Goal: Task Accomplishment & Management: Complete application form

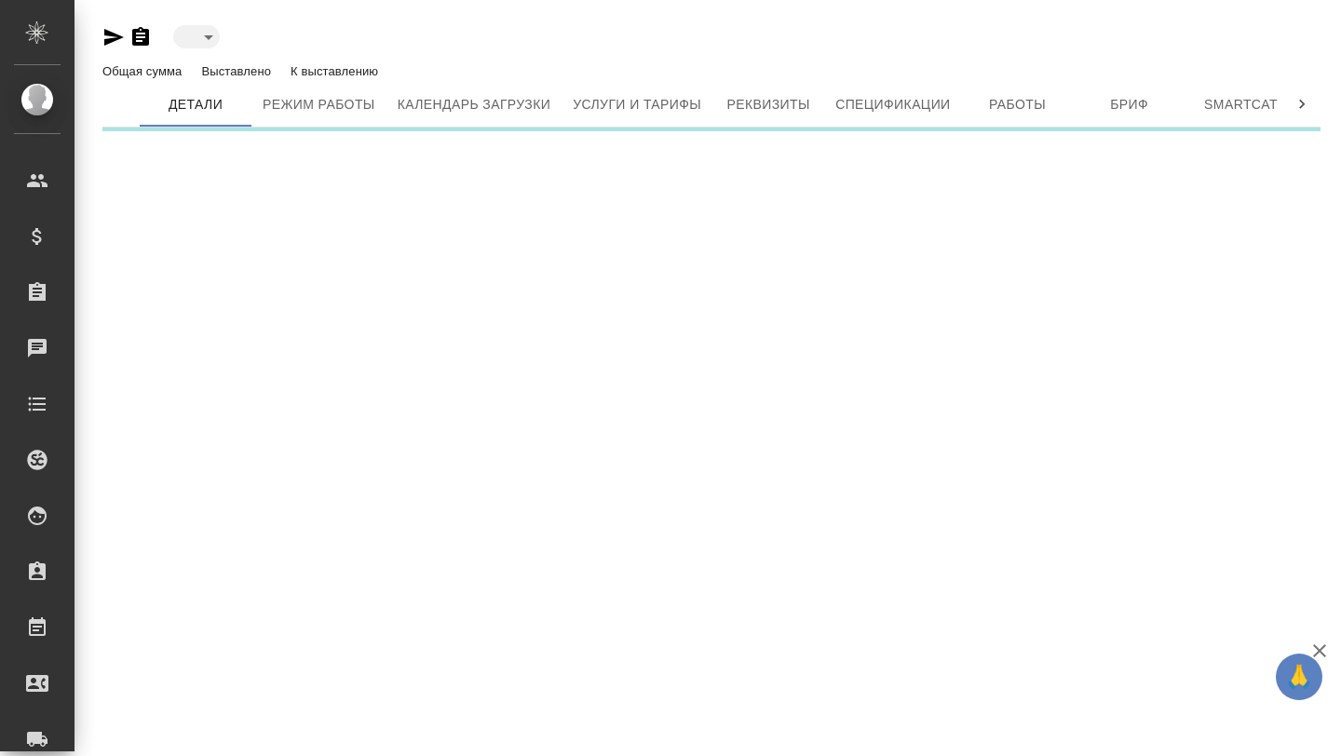
type input "active"
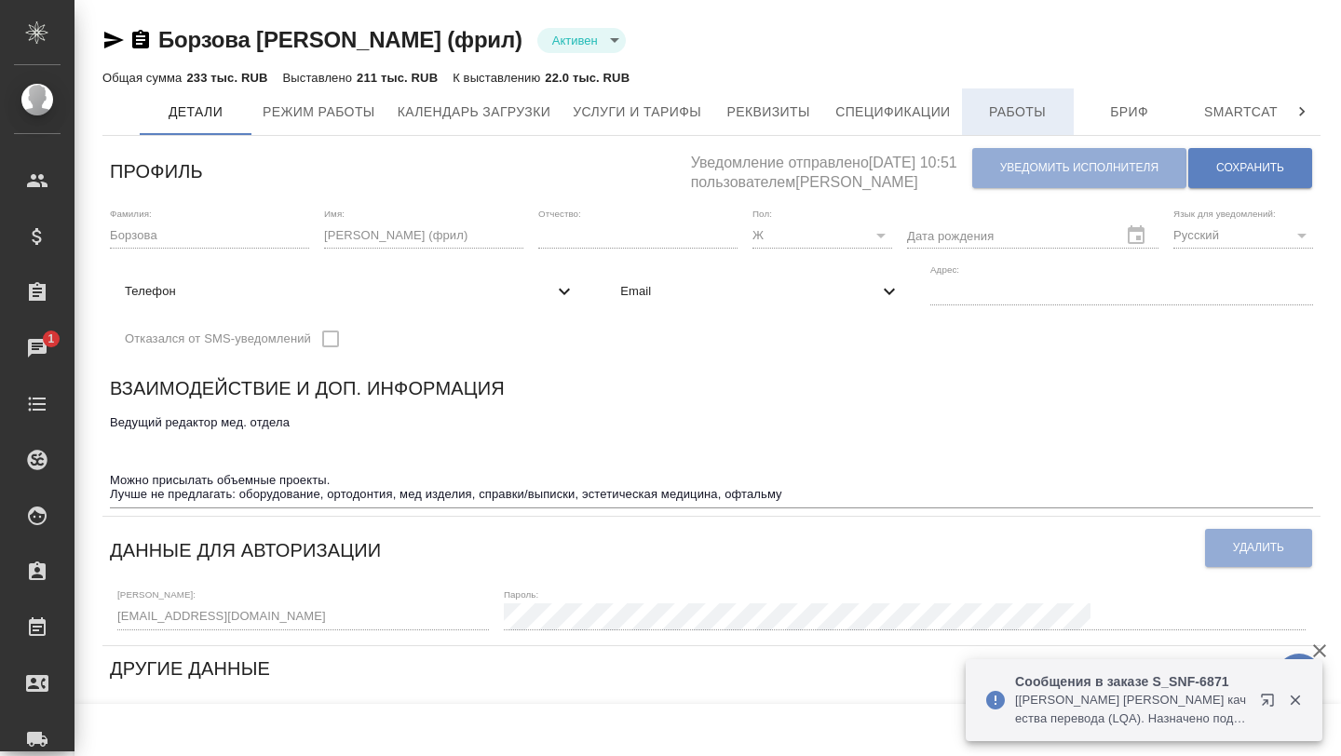
click at [1032, 116] on span "Работы" at bounding box center [1017, 112] width 89 height 23
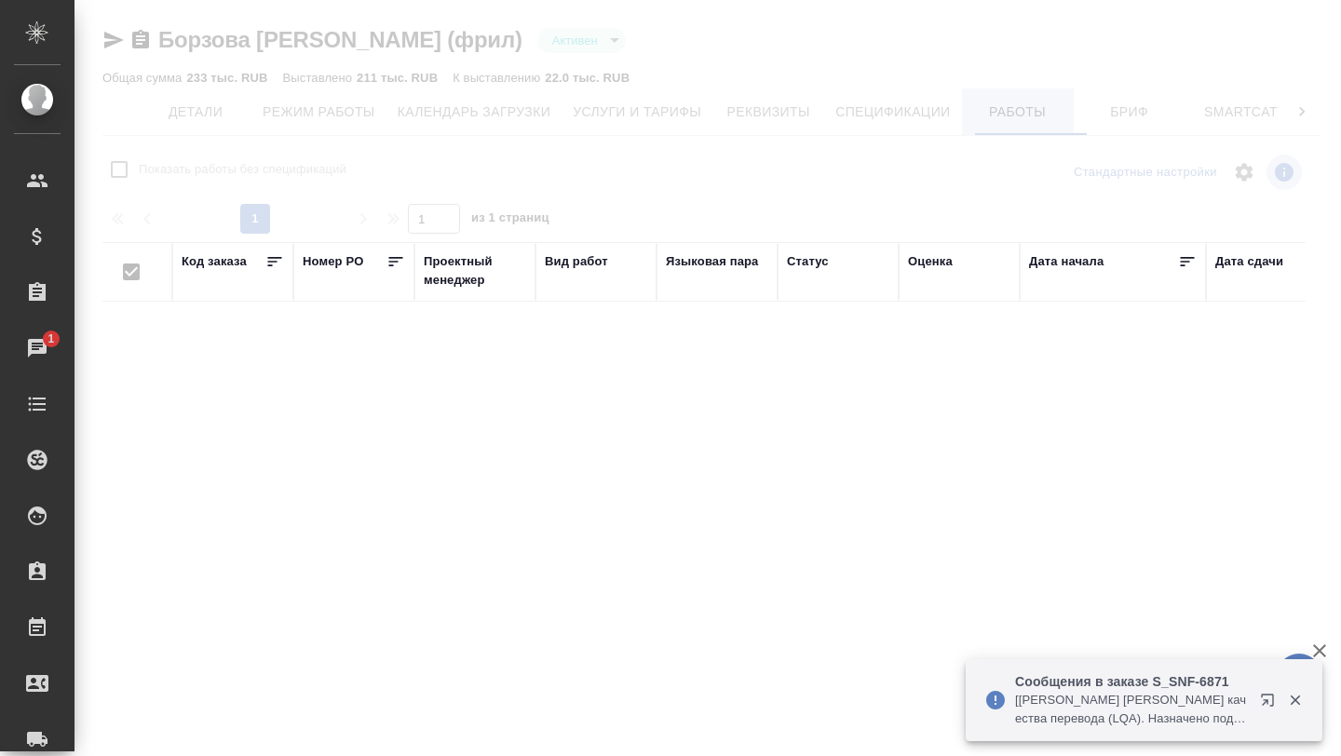
checkbox input "false"
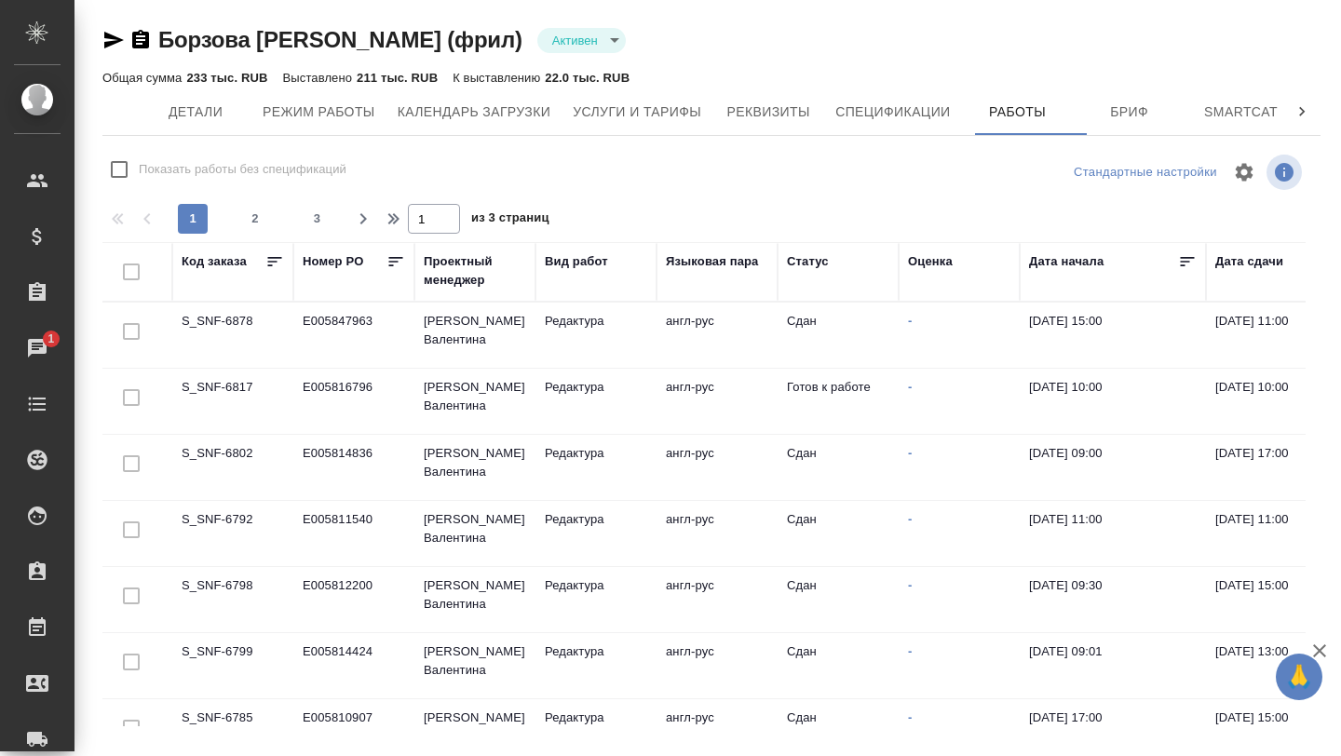
click at [203, 396] on td "S_SNF-6817" at bounding box center [232, 401] width 121 height 65
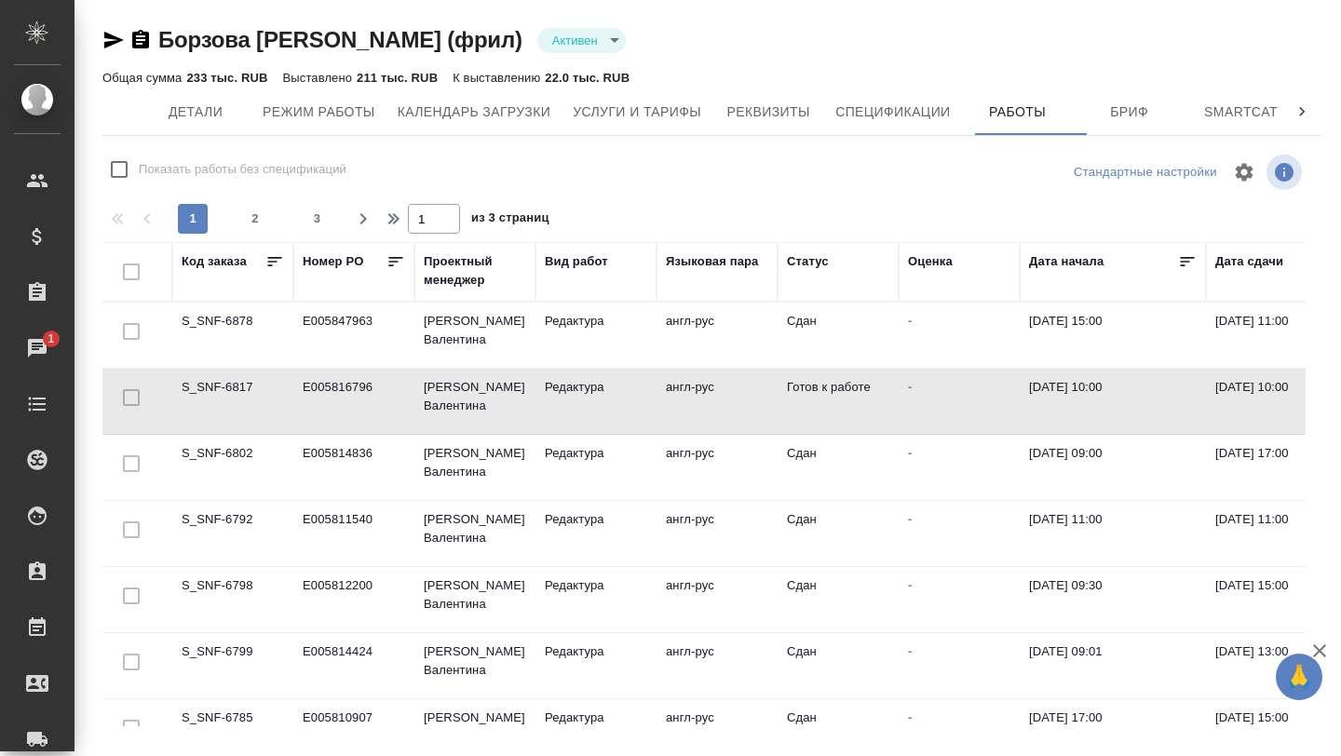
click at [203, 396] on td "S_SNF-6817" at bounding box center [232, 401] width 121 height 65
click at [305, 387] on td "E005816796" at bounding box center [353, 401] width 121 height 65
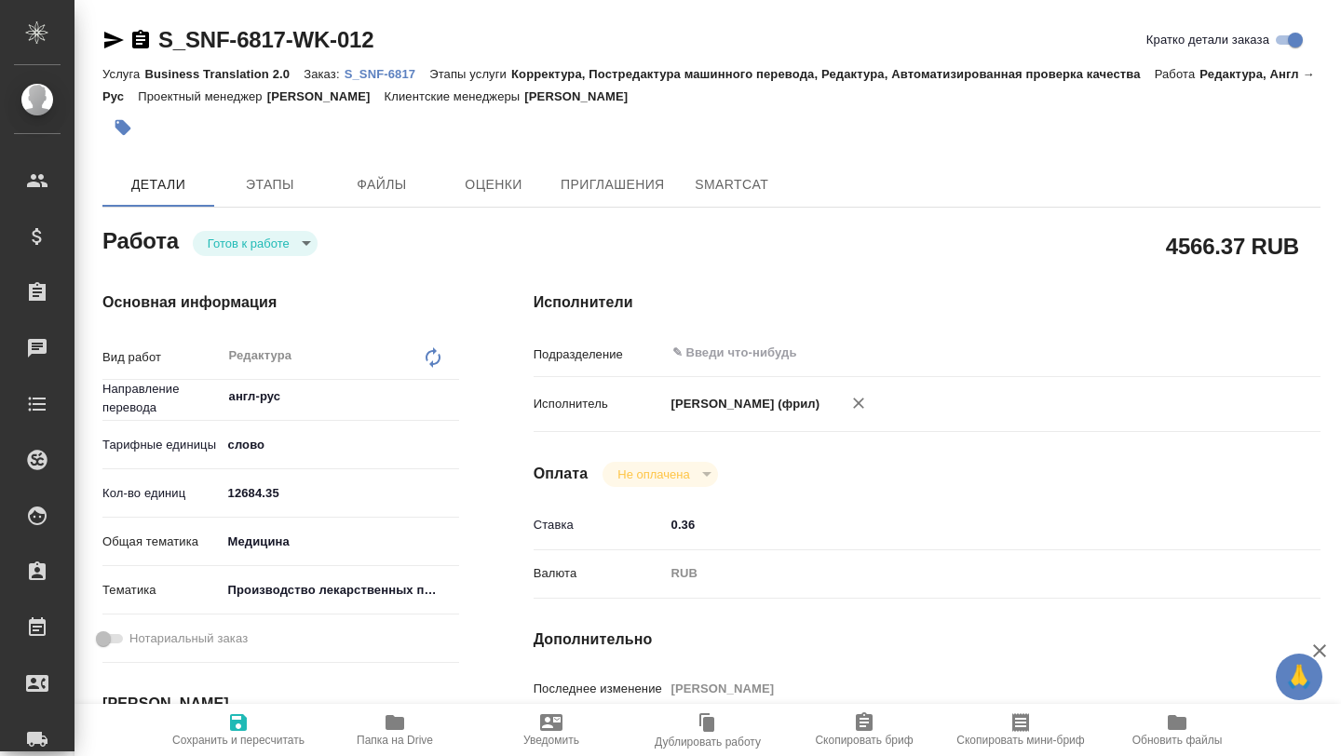
type textarea "x"
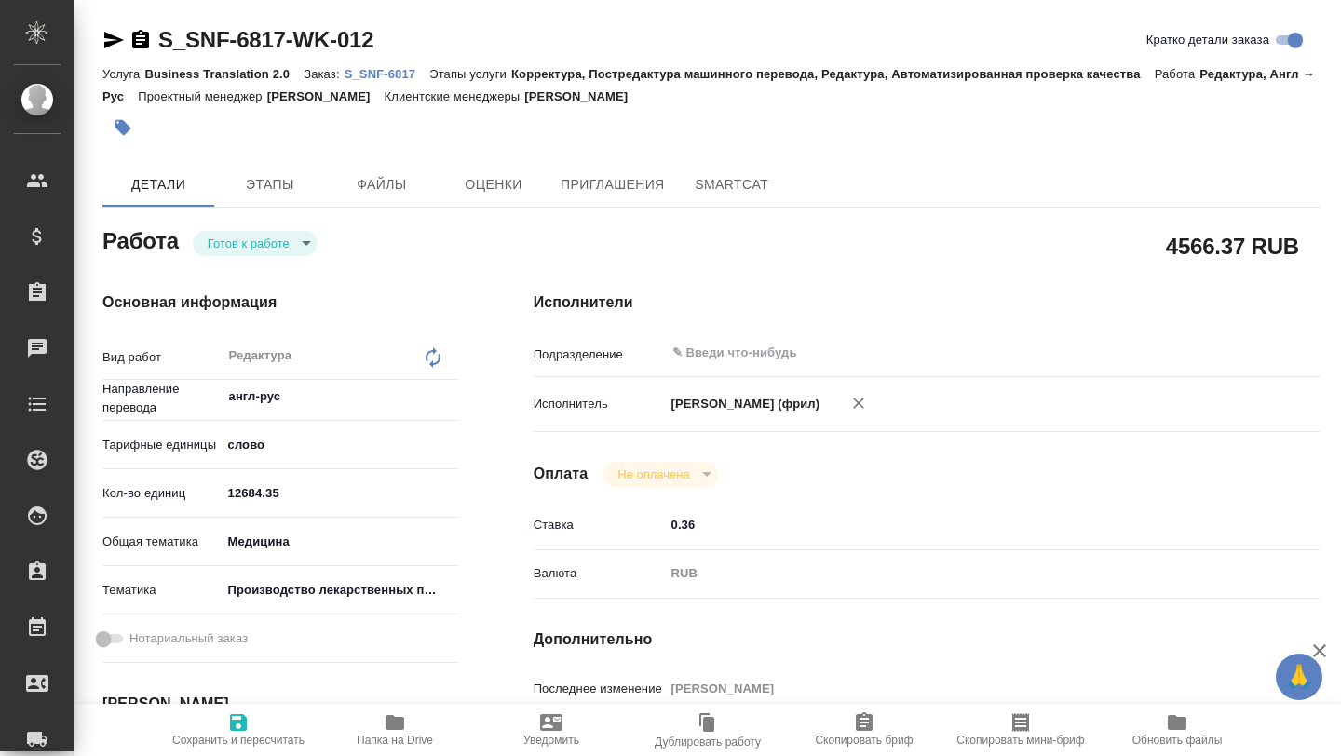
type textarea "x"
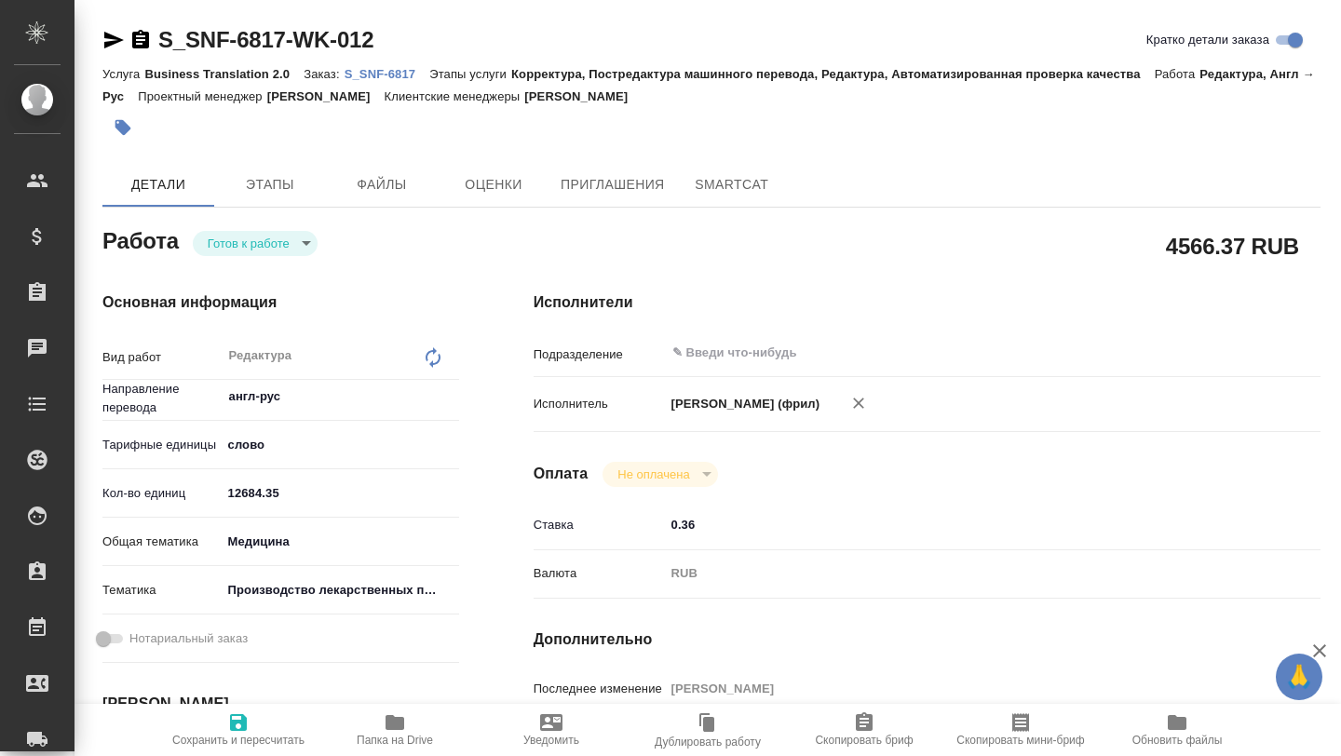
type textarea "x"
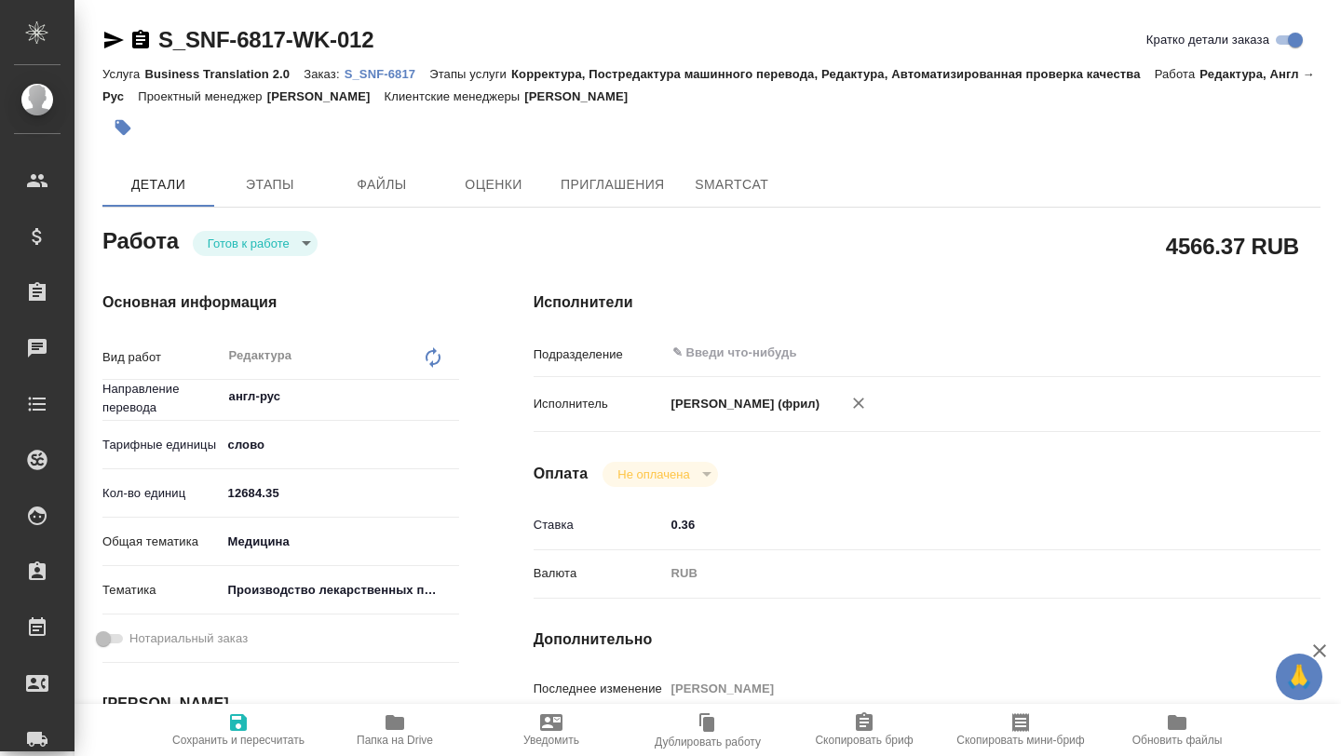
type textarea "x"
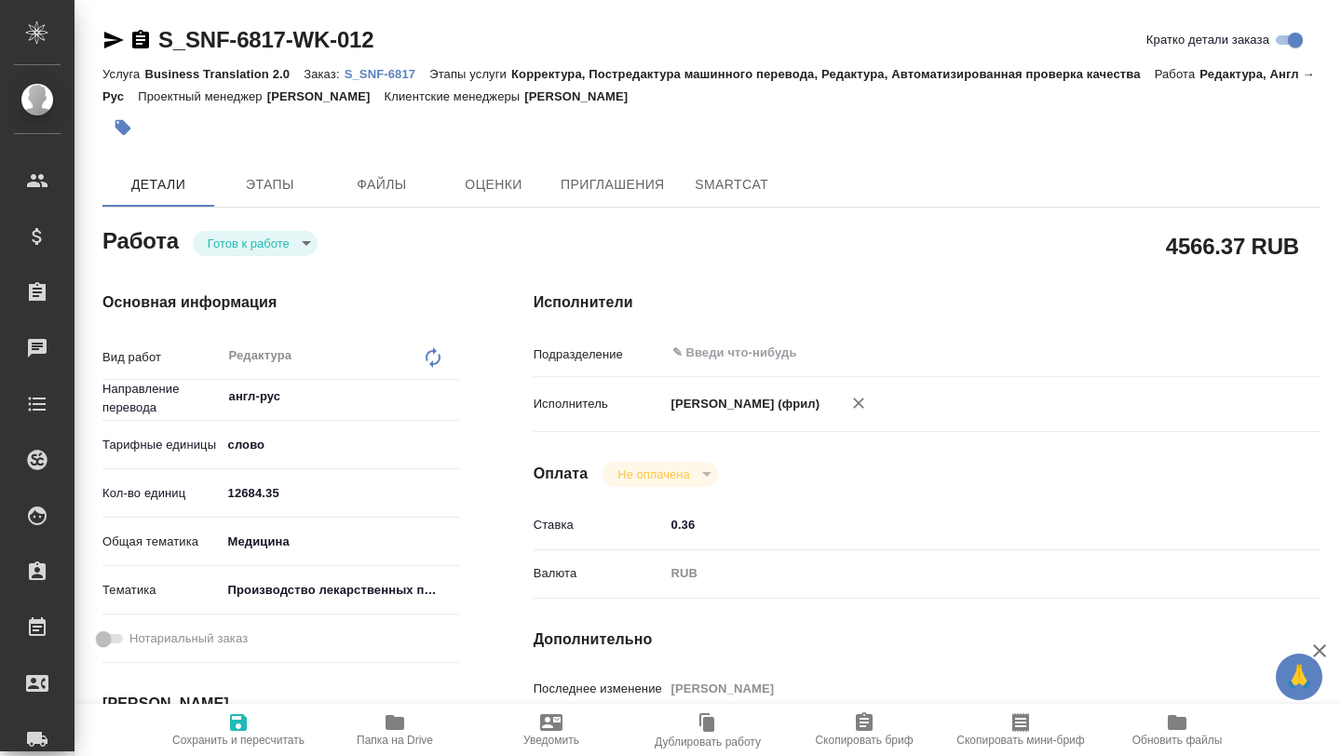
type textarea "x"
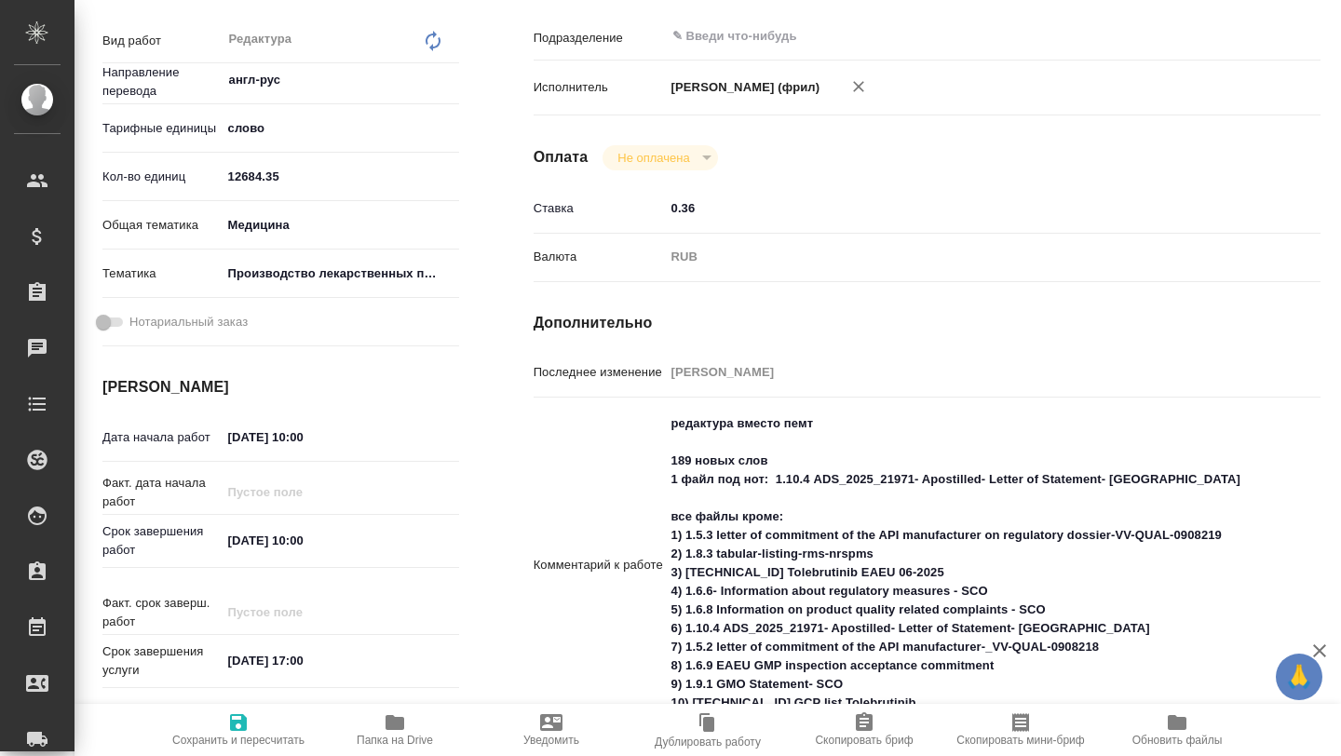
scroll to position [344, 0]
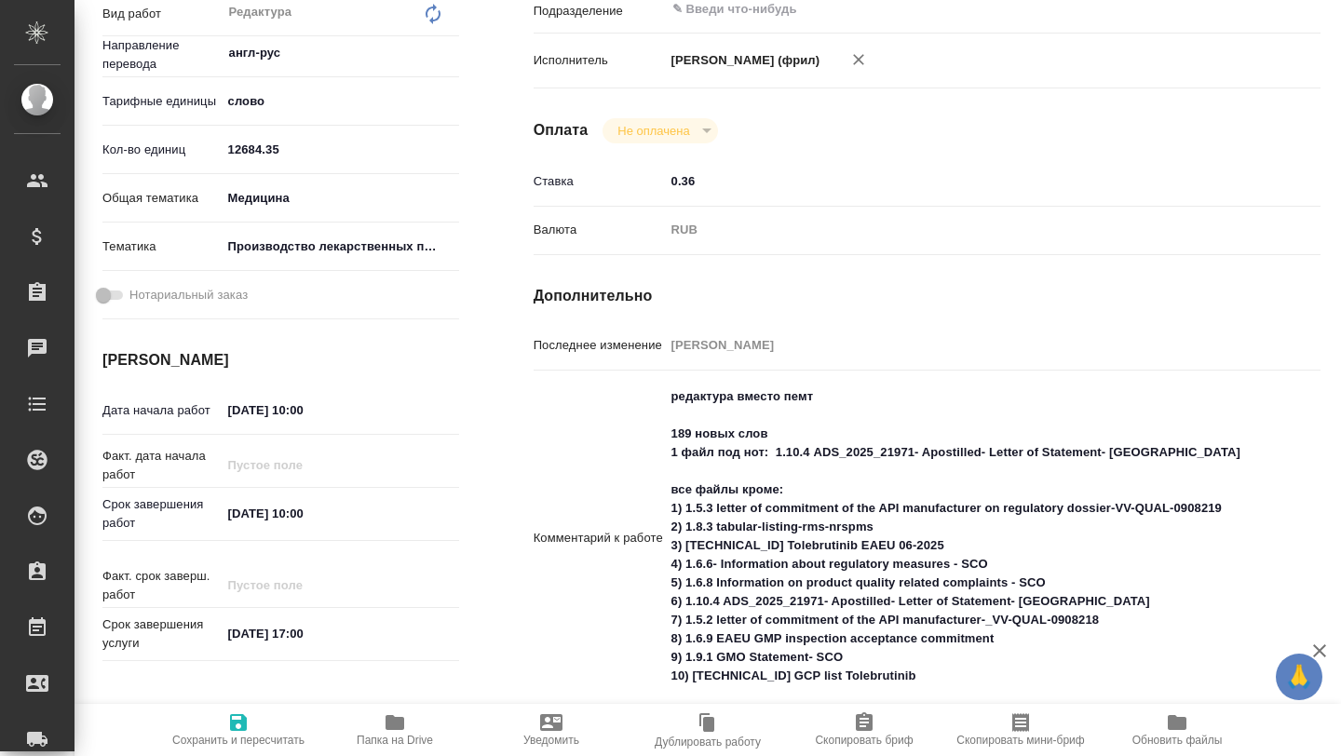
type textarea "x"
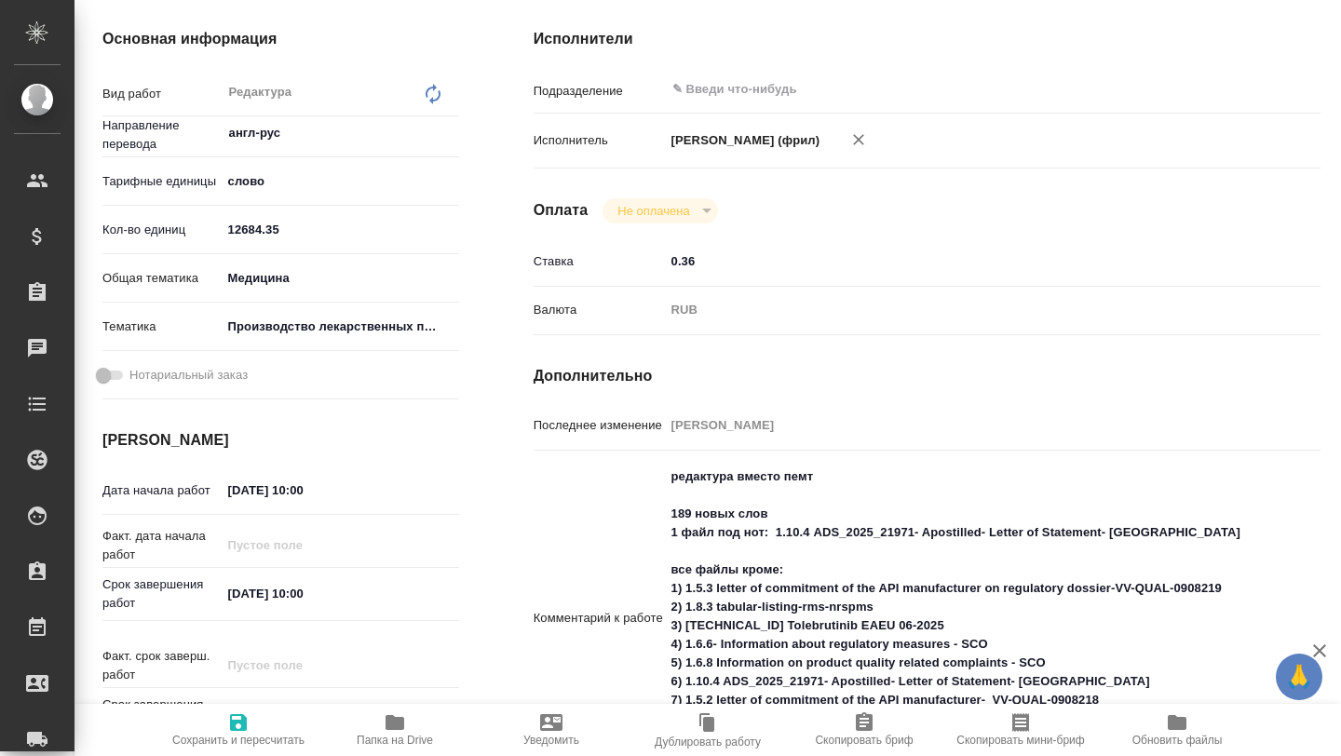
scroll to position [241, 0]
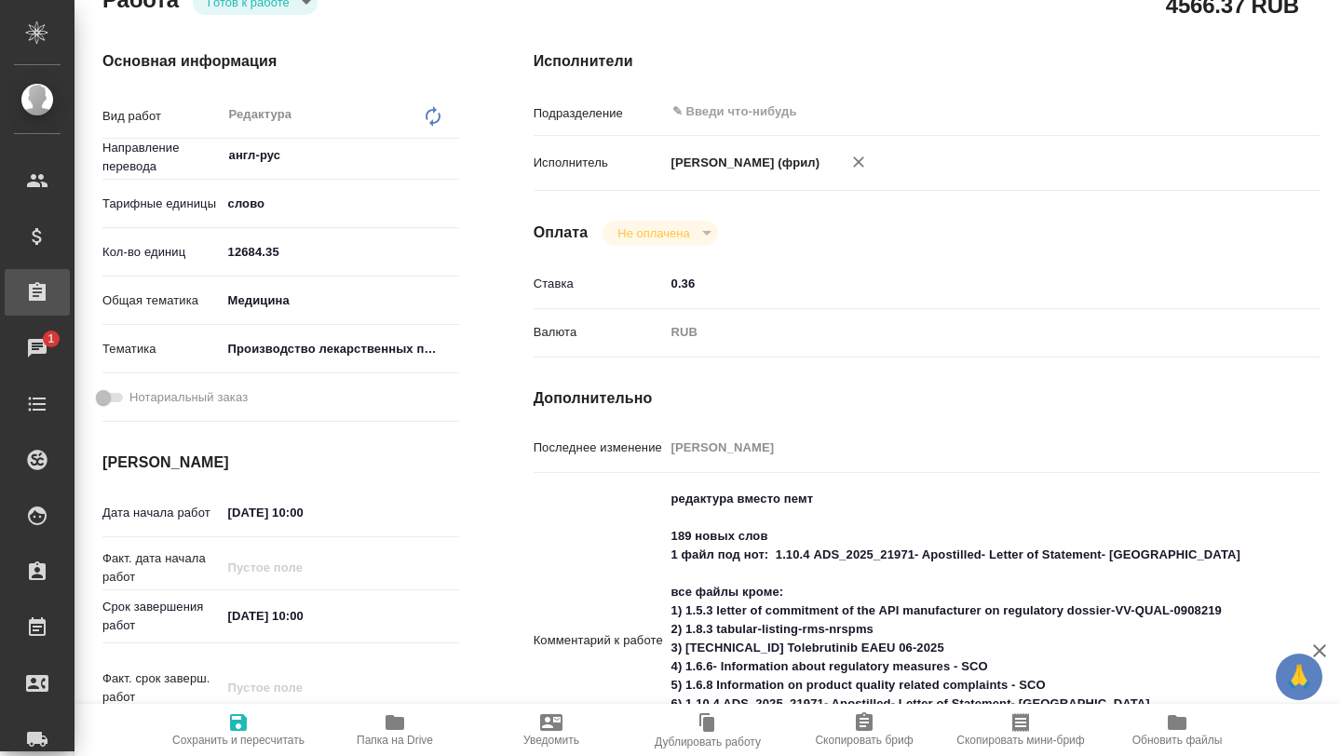
type textarea "x"
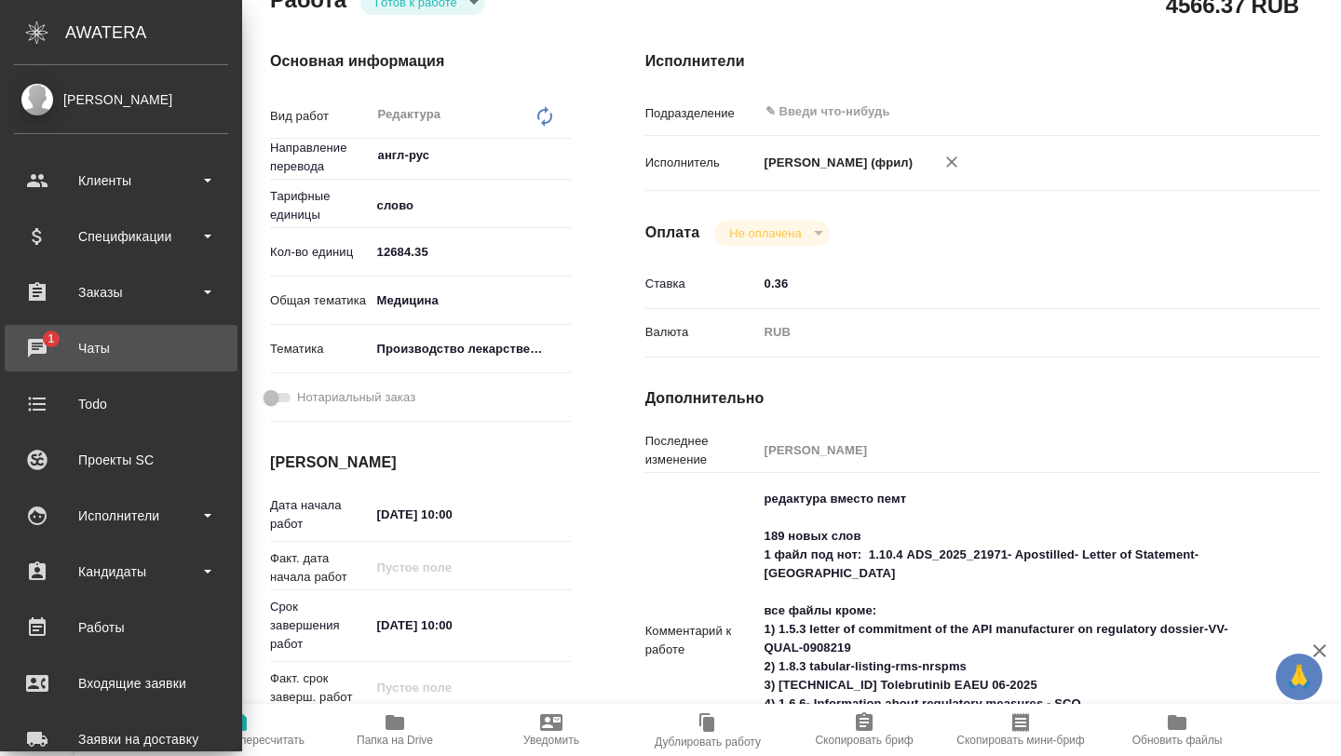
click at [40, 350] on div "Чаты" at bounding box center [121, 348] width 214 height 28
type textarea "x"
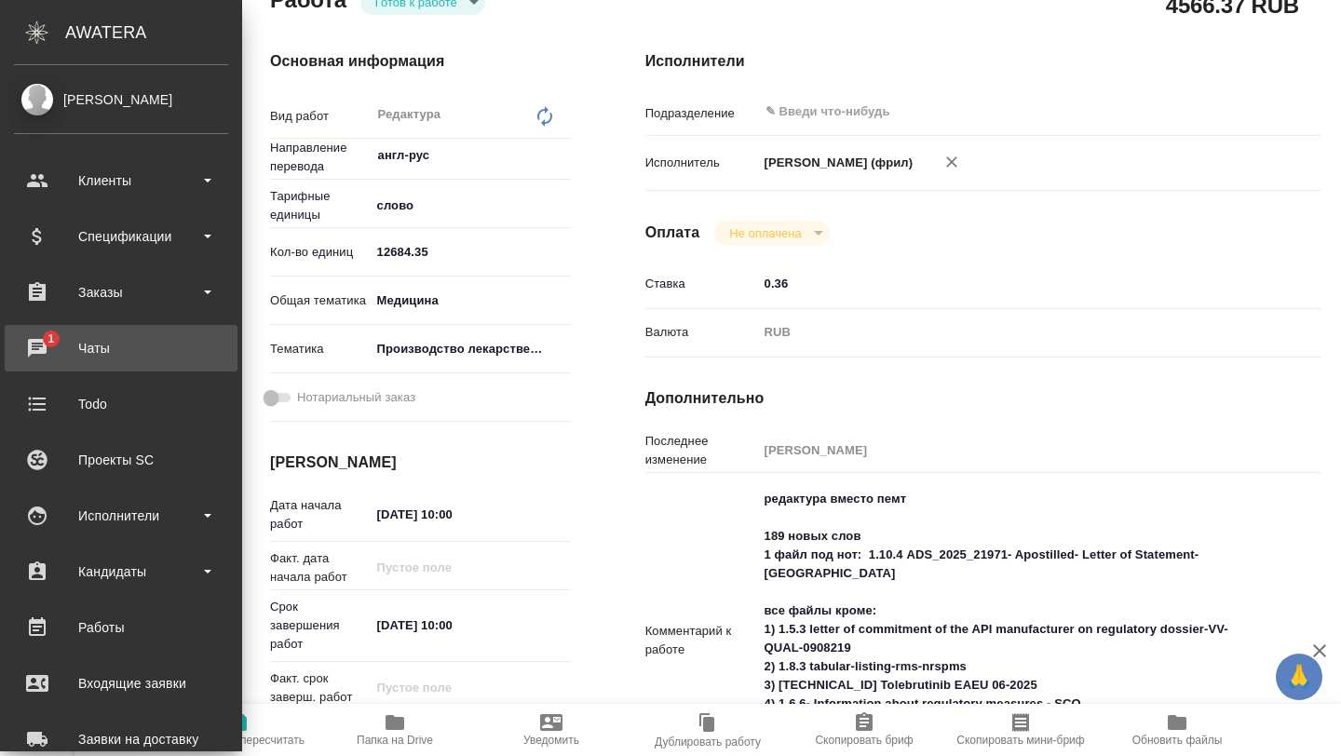
type textarea "x"
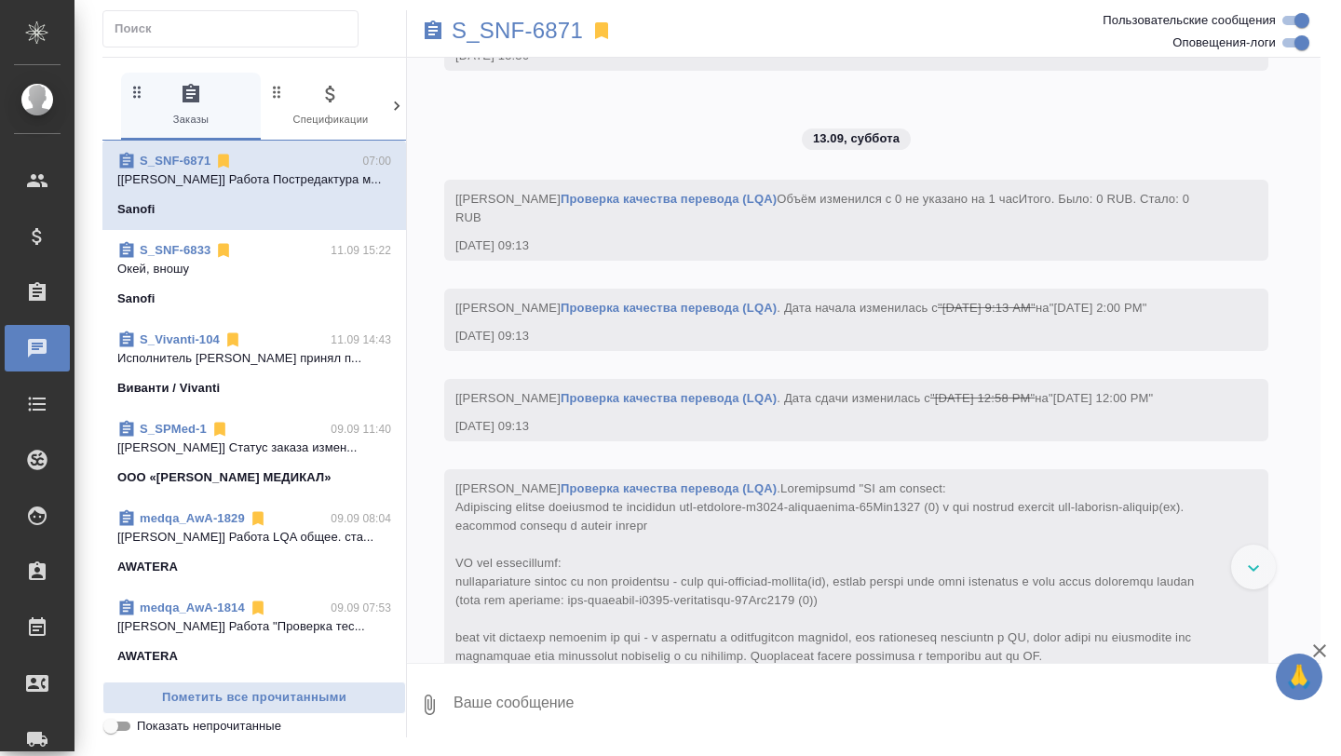
scroll to position [10102, 0]
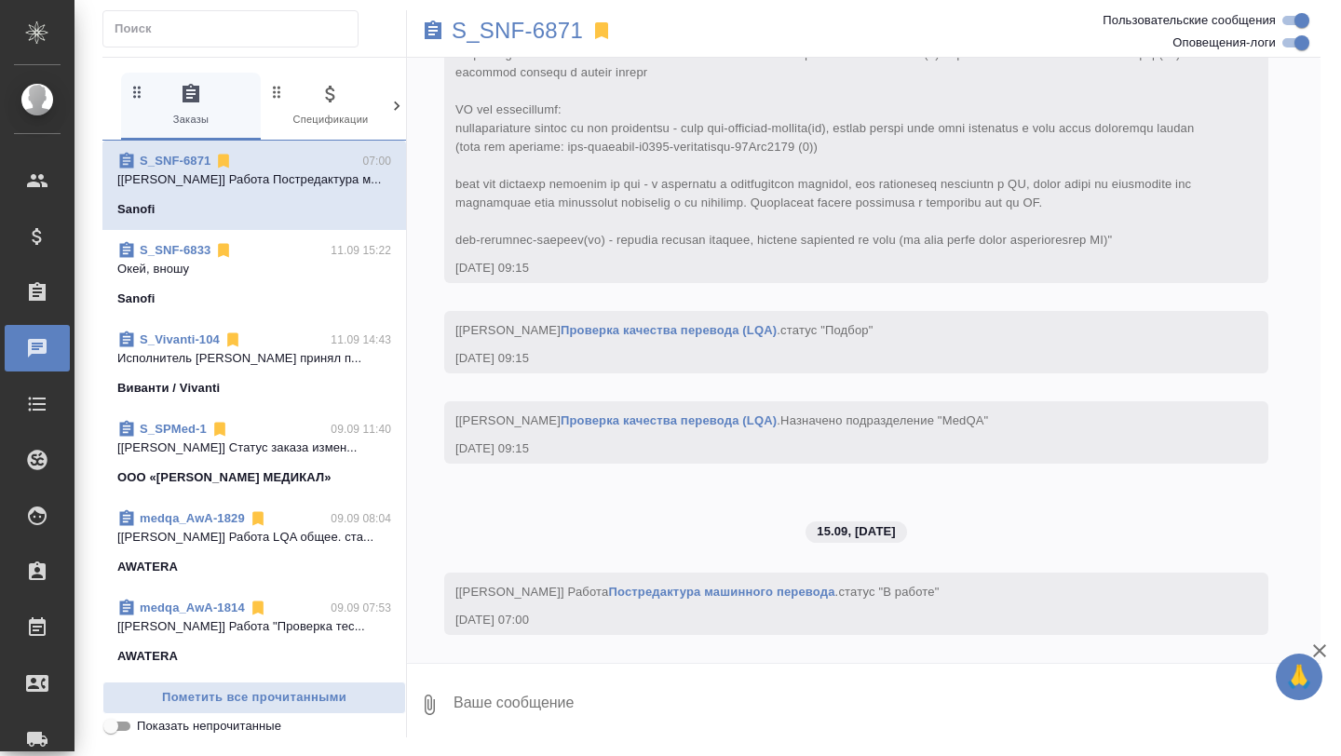
scroll to position [10102, 0]
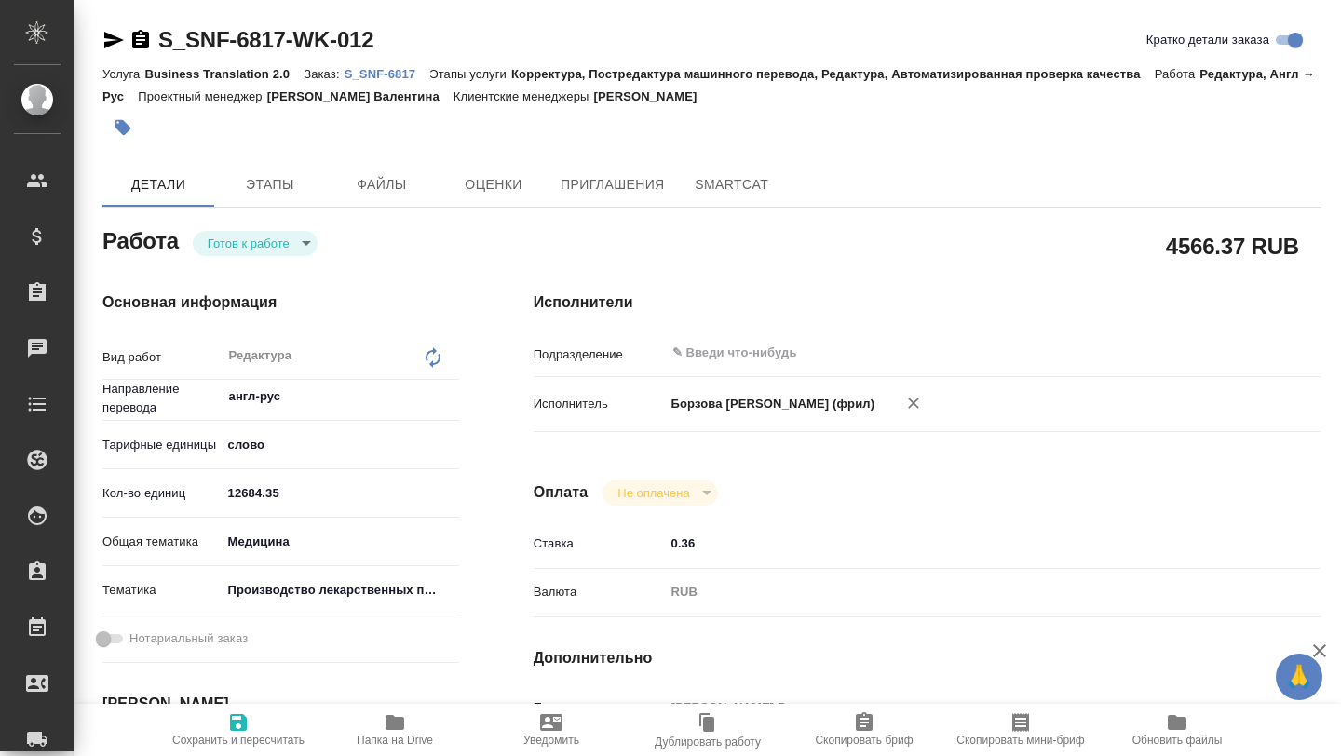
type textarea "x"
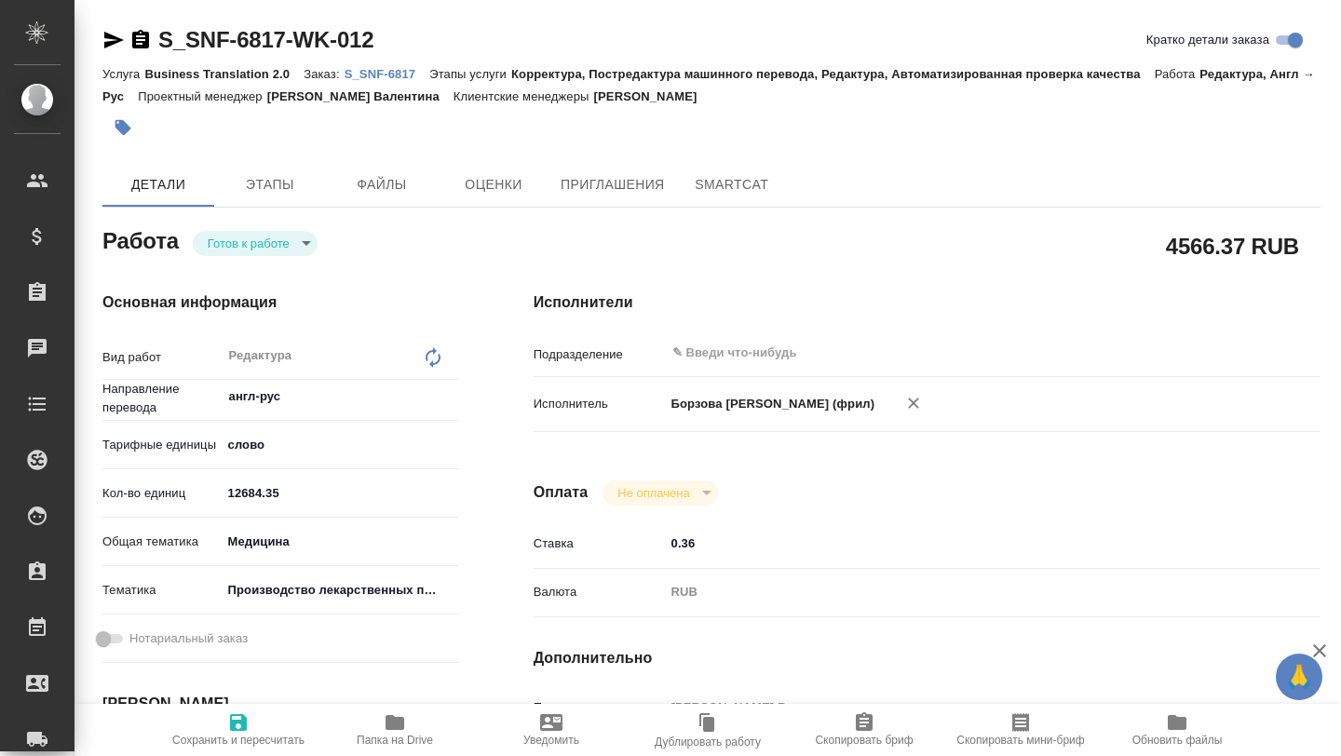
type textarea "x"
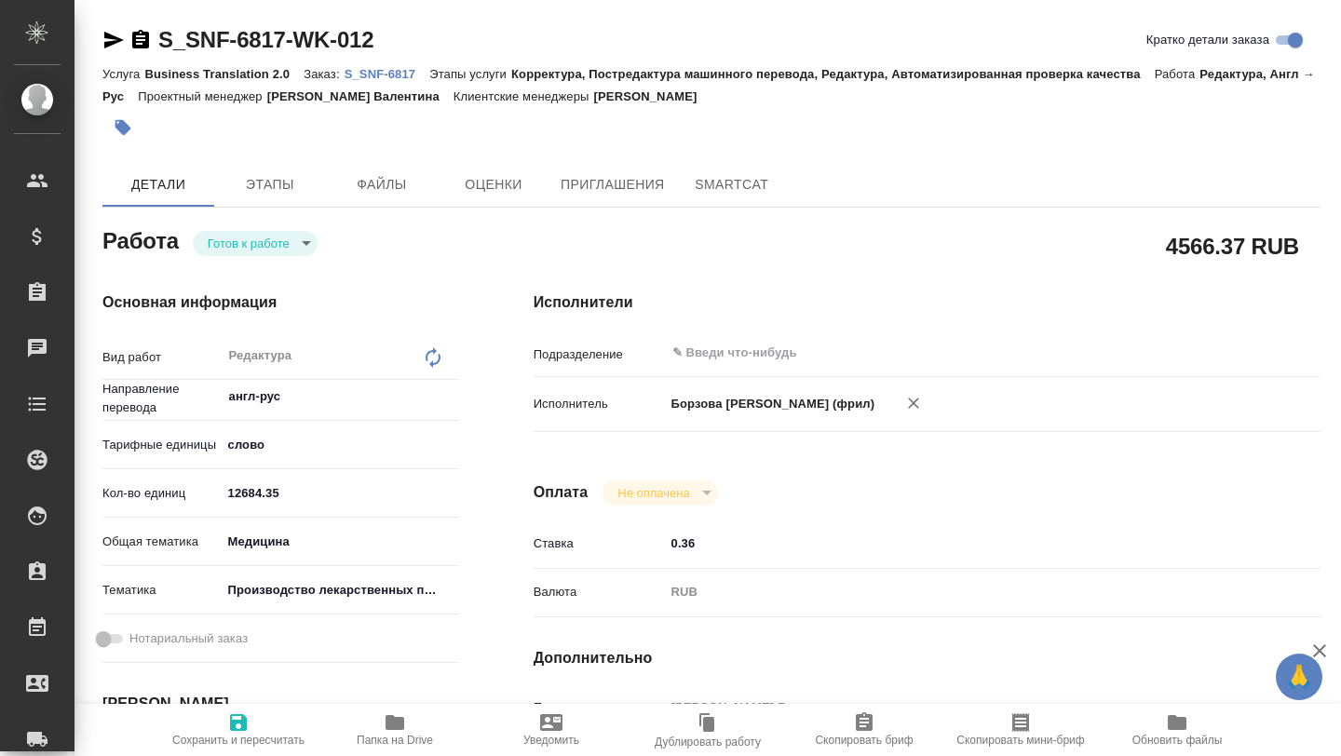
type textarea "x"
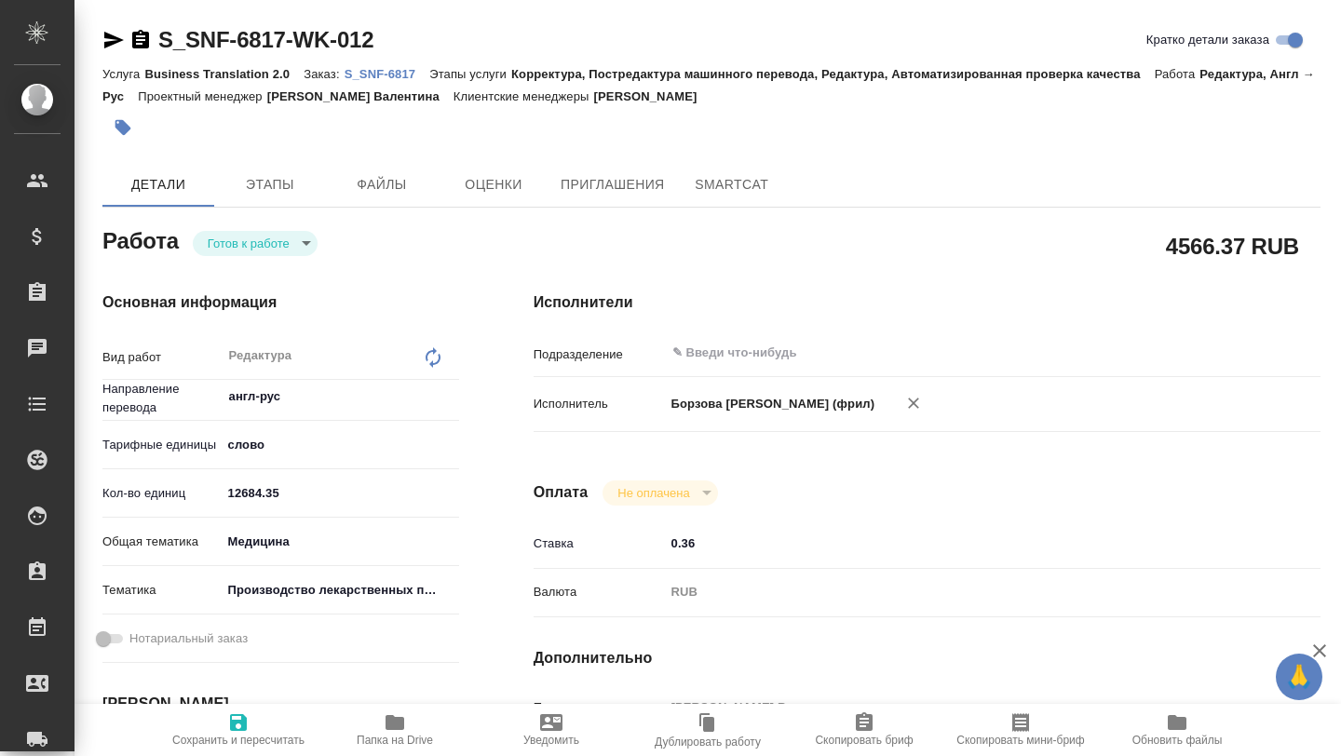
type textarea "x"
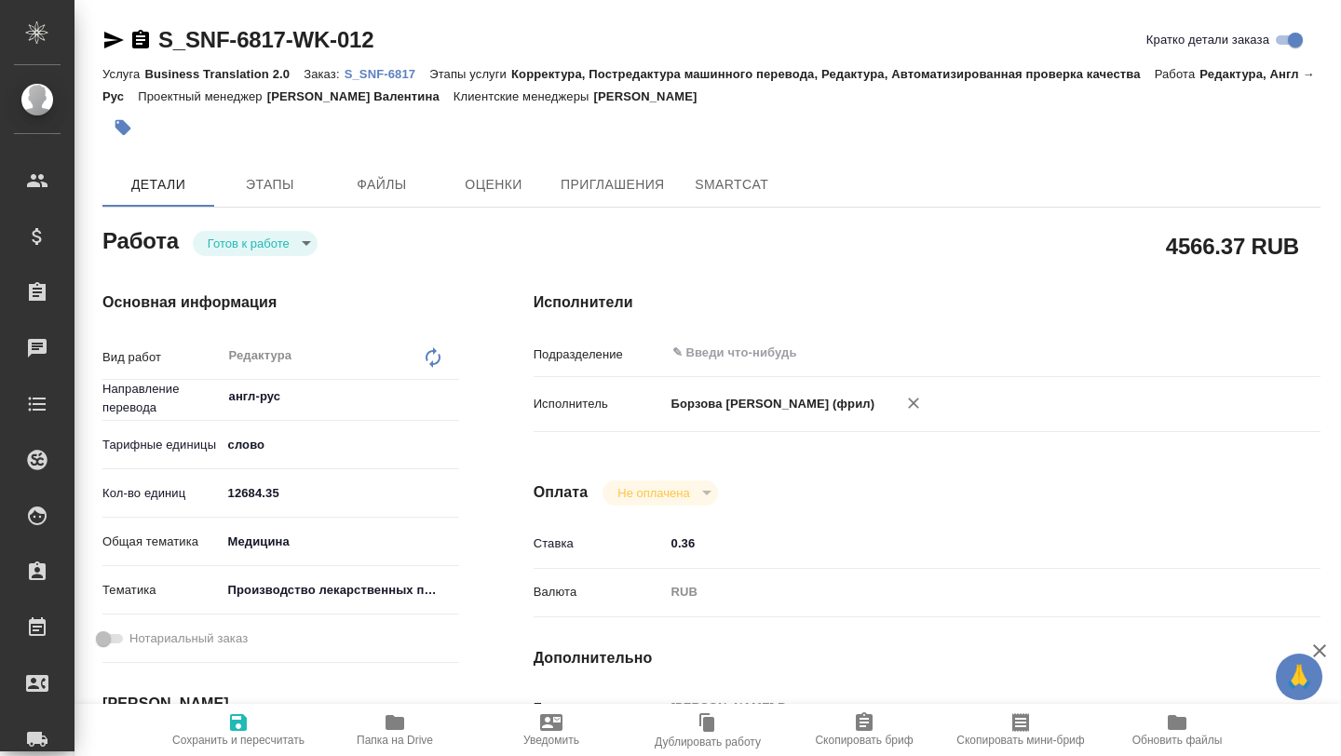
type textarea "x"
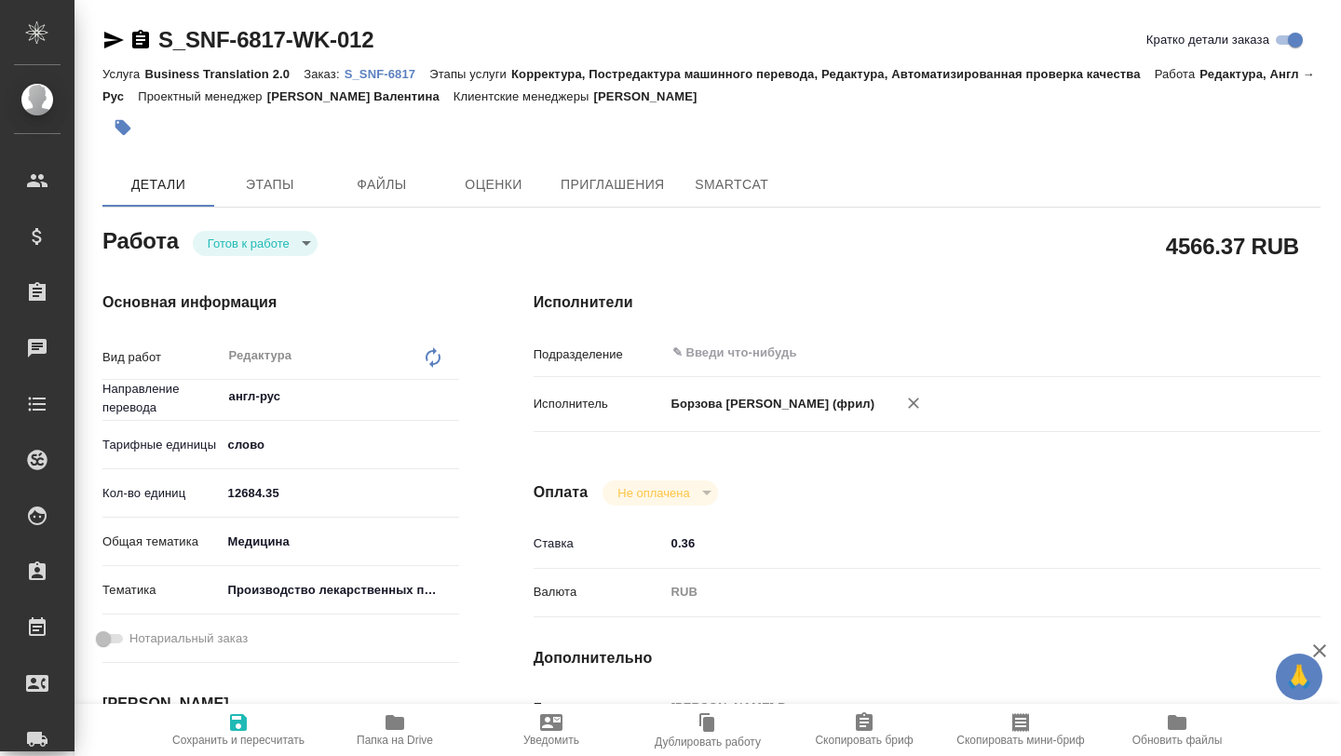
type textarea "x"
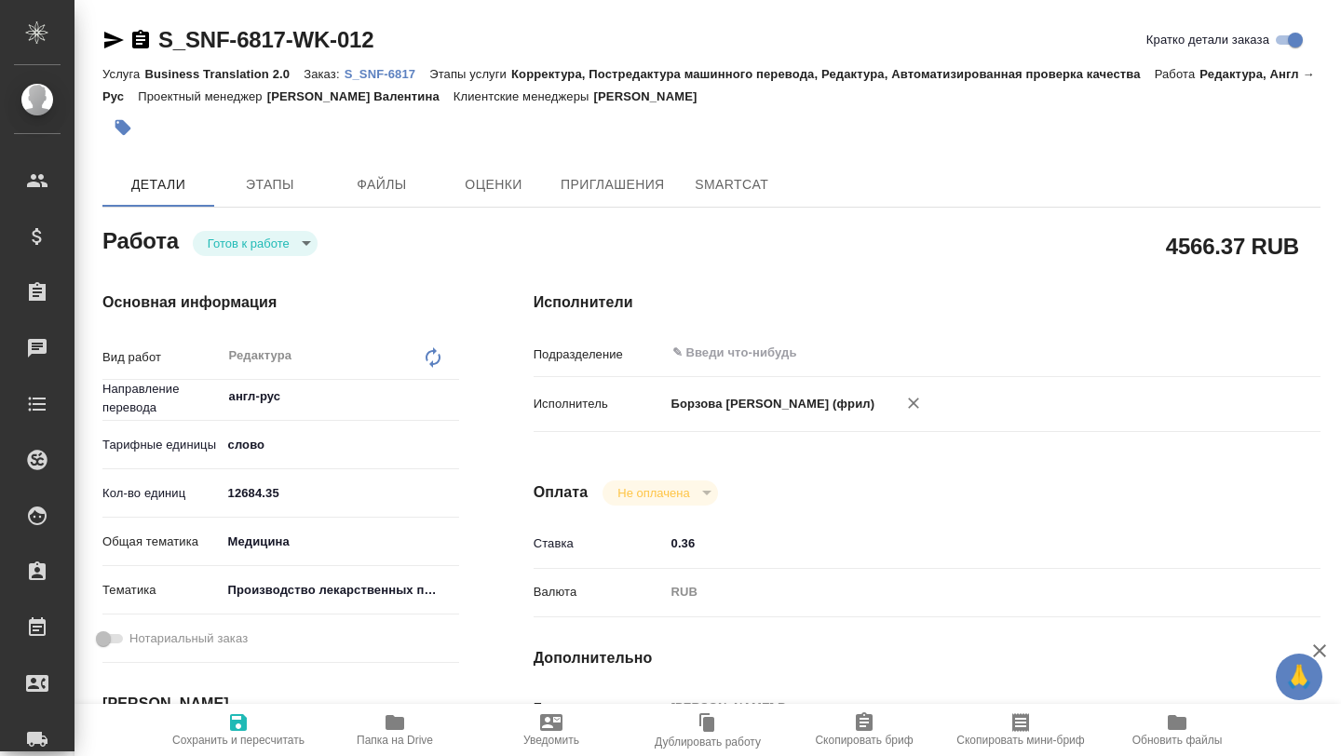
click at [394, 735] on span "Папка на Drive" at bounding box center [395, 740] width 76 height 13
type textarea "x"
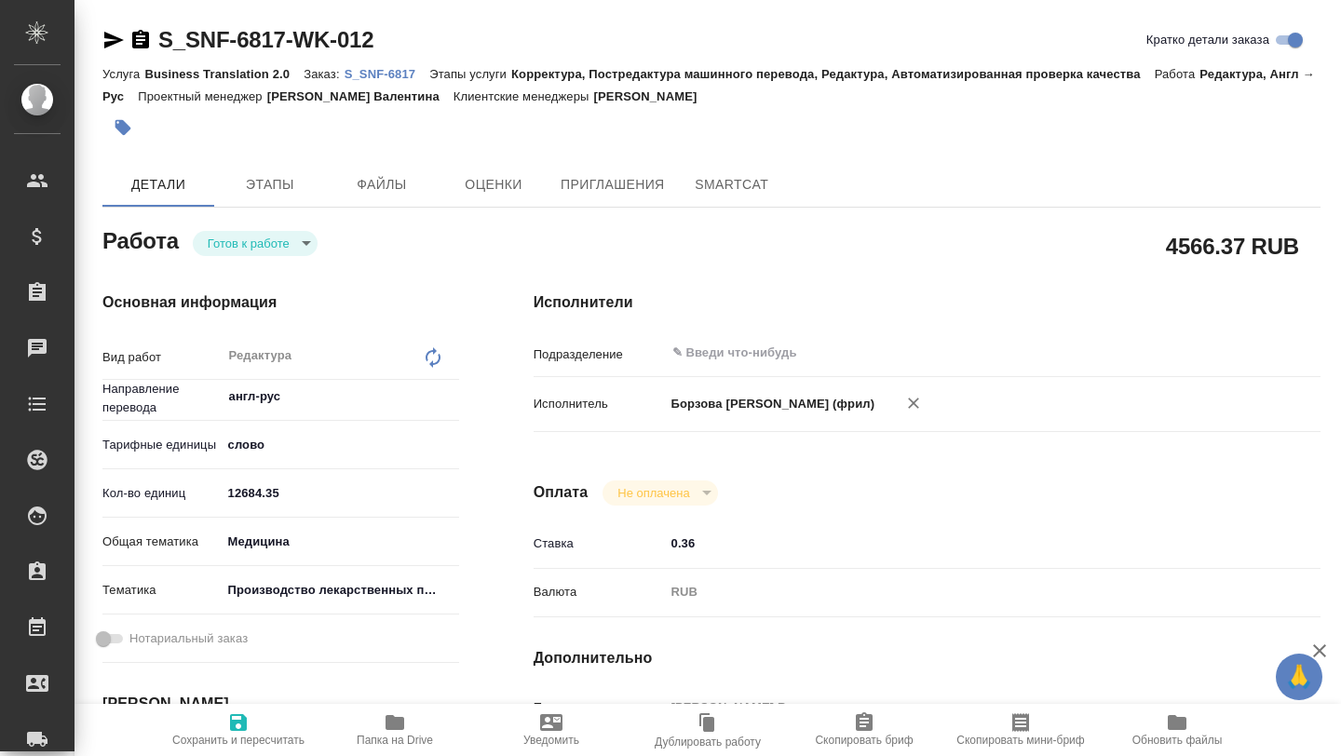
type textarea "x"
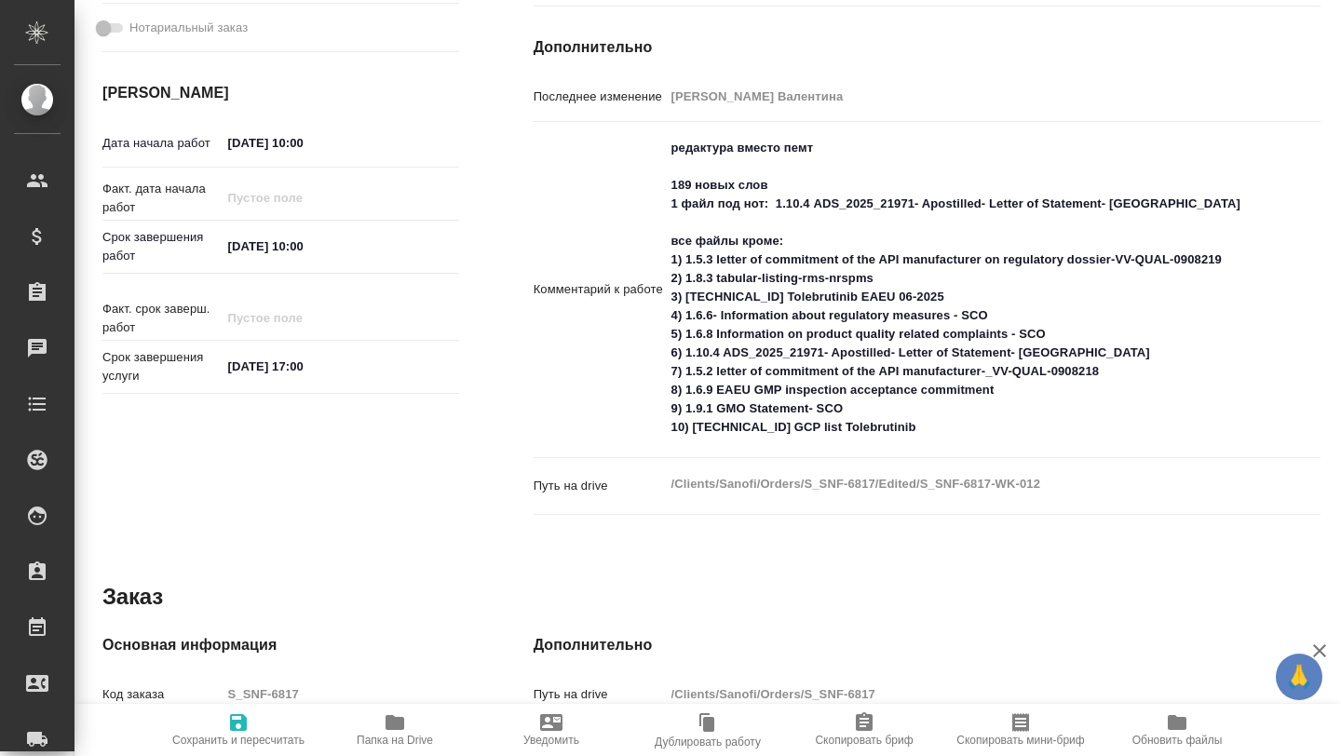
scroll to position [618, 0]
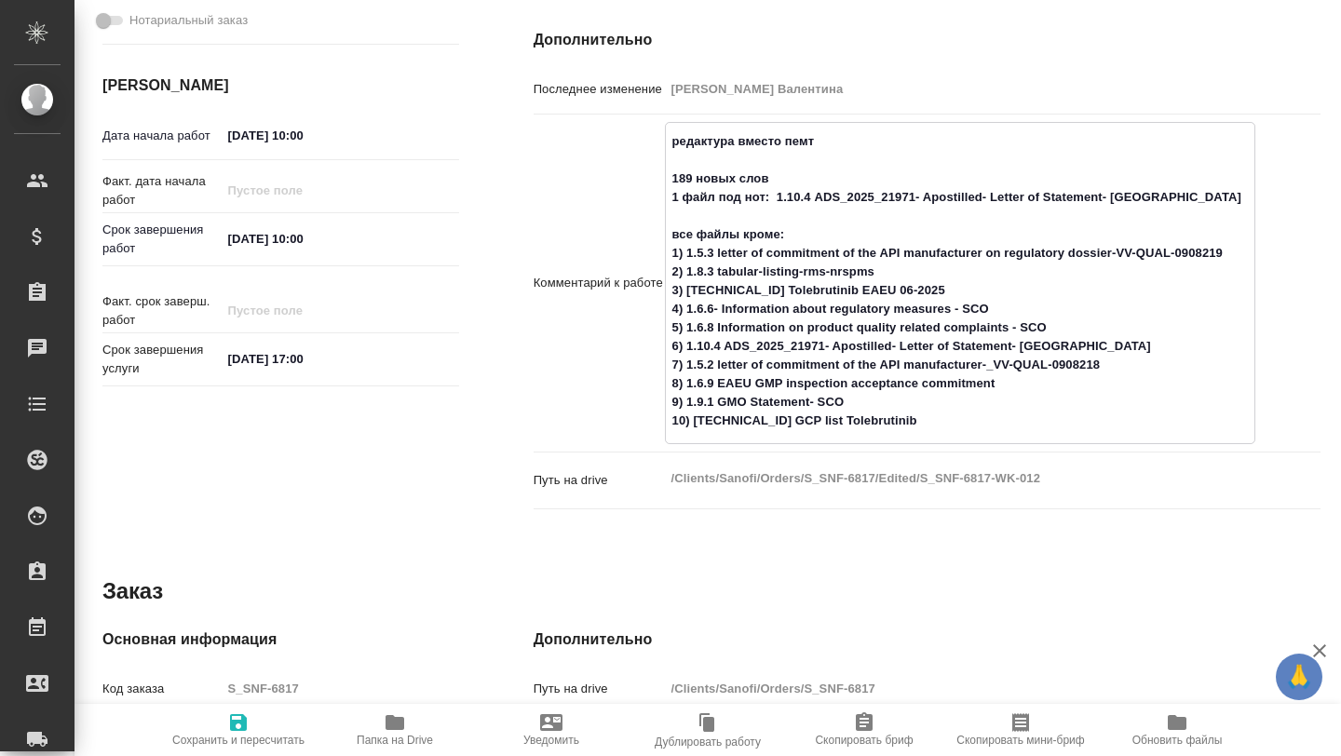
drag, startPoint x: 779, startPoint y: 197, endPoint x: 810, endPoint y: 198, distance: 31.7
click at [810, 198] on textarea "редактура вместо пемт 189 новых слов 1 файл под нот: 1.10.4 ADS_2025_21971- Apo…" at bounding box center [960, 281] width 589 height 311
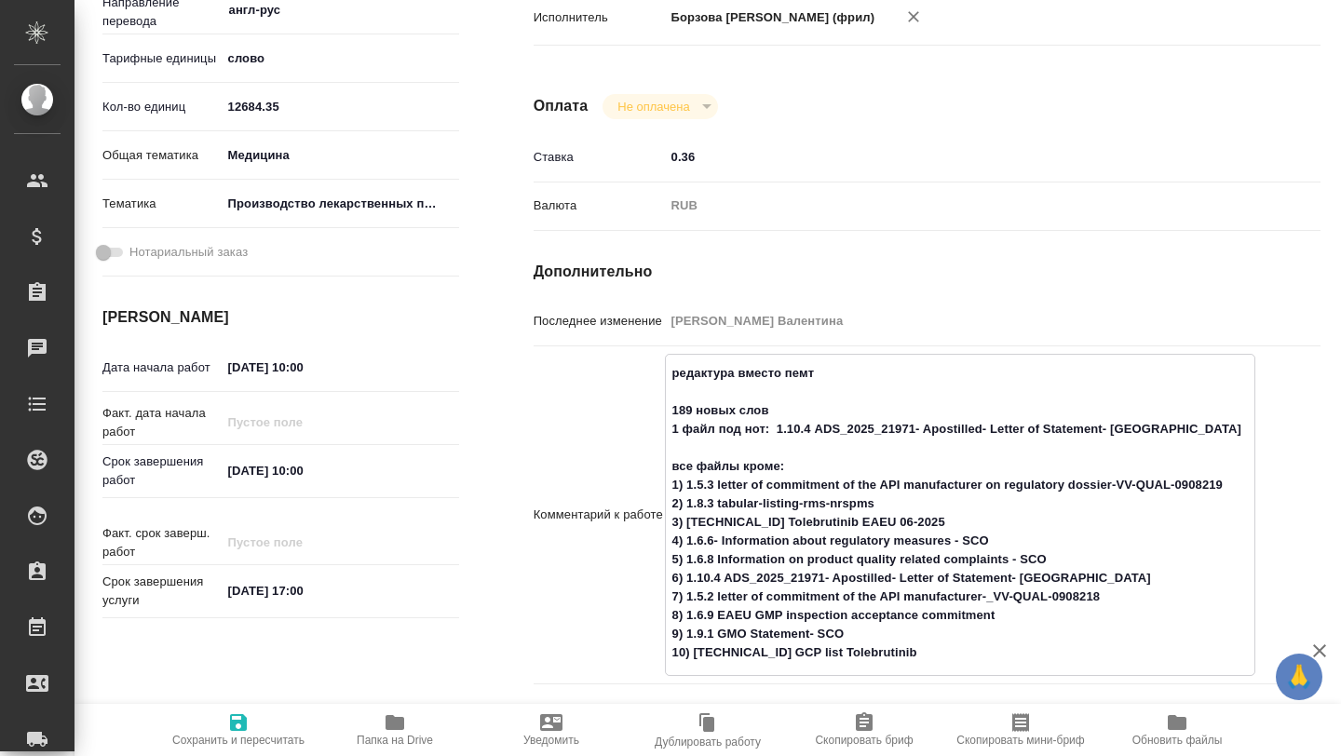
scroll to position [229, 0]
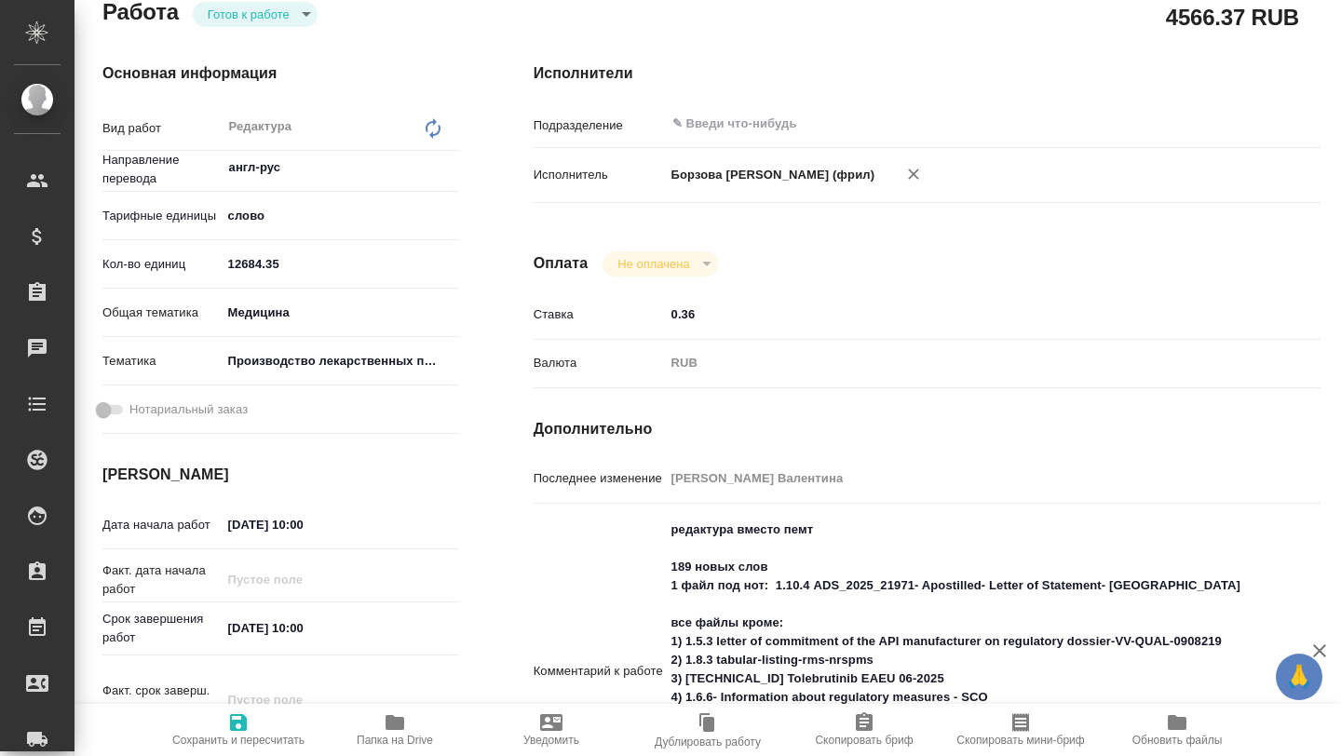
type textarea "x"
